Goal: Find specific page/section: Find specific page/section

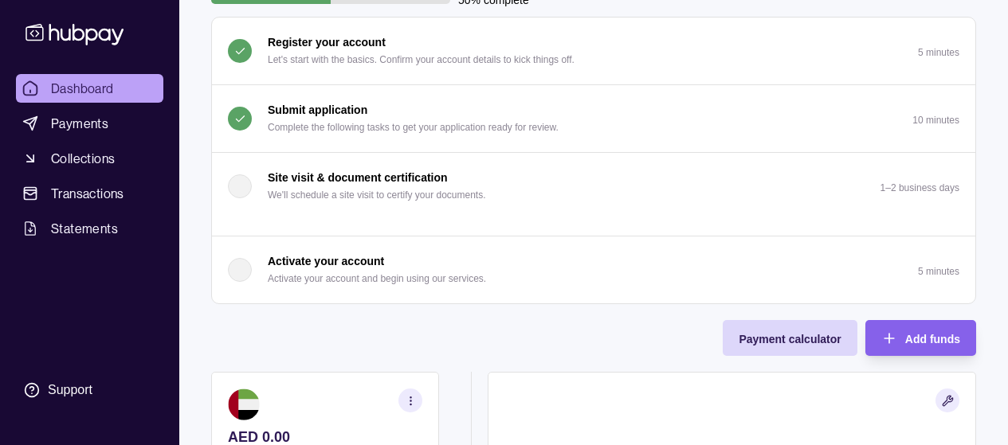
scroll to position [143, 0]
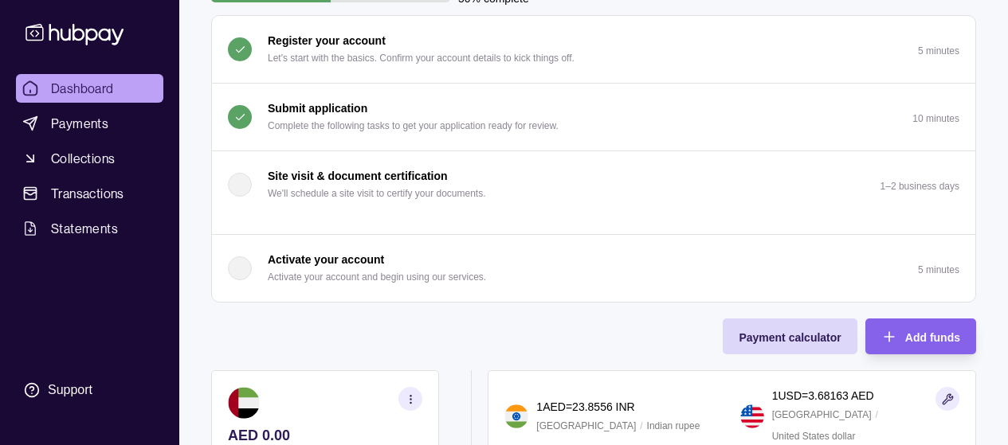
click at [392, 116] on div "Submit application Complete the following tasks to get your application ready f…" at bounding box center [413, 117] width 291 height 35
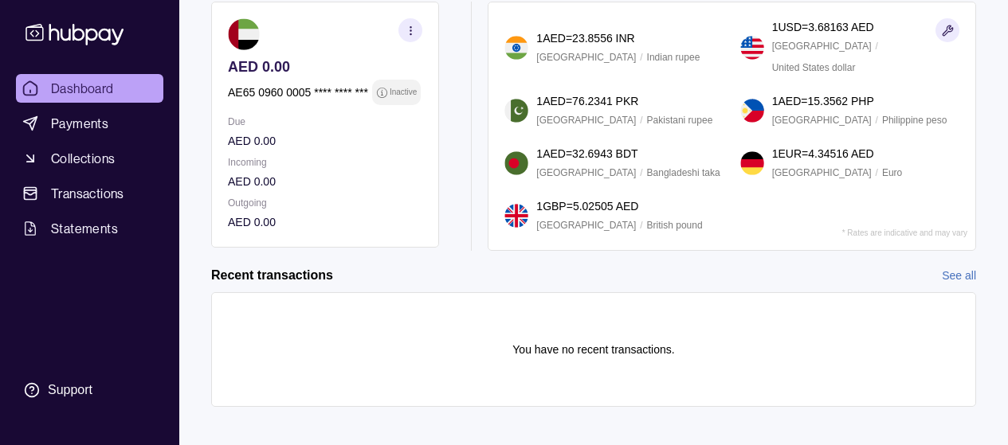
scroll to position [630, 0]
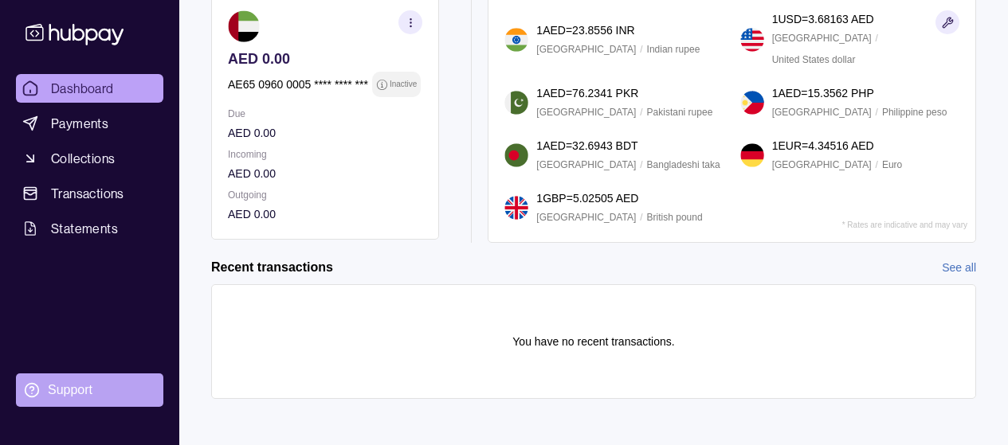
click at [79, 394] on div "Support" at bounding box center [70, 391] width 45 height 18
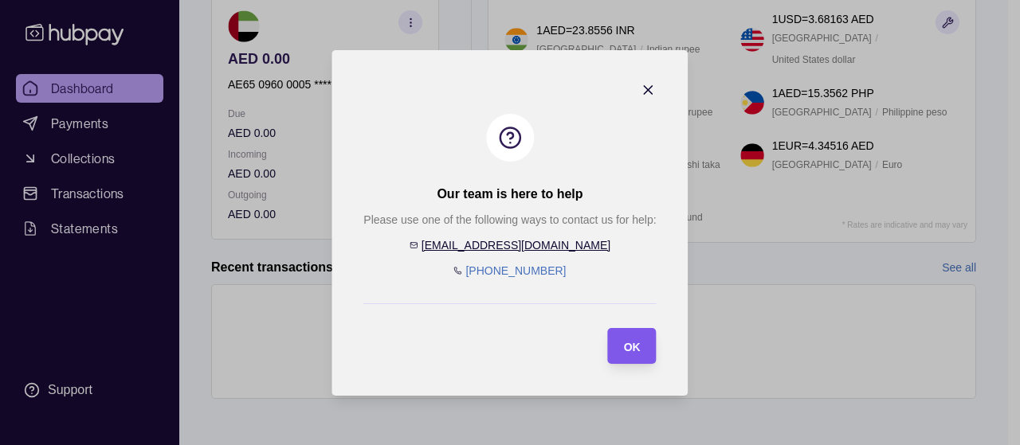
click at [645, 348] on section "OK" at bounding box center [632, 346] width 49 height 36
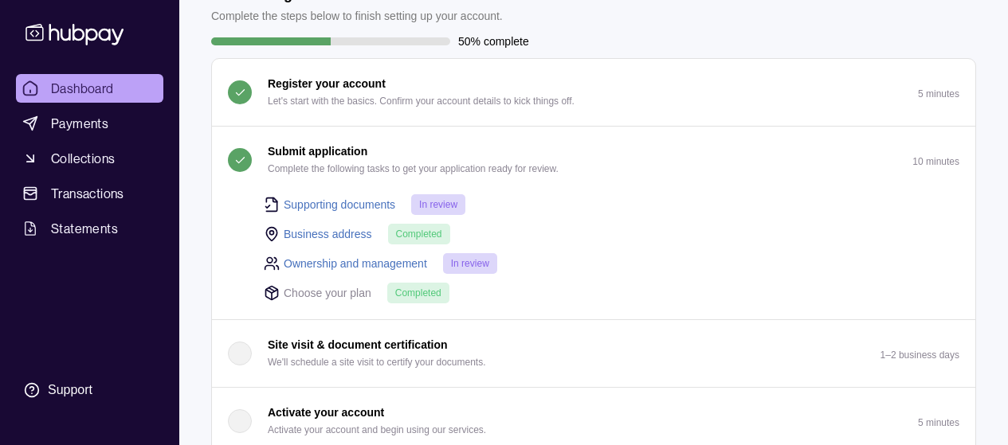
scroll to position [100, 0]
